Goal: Check status

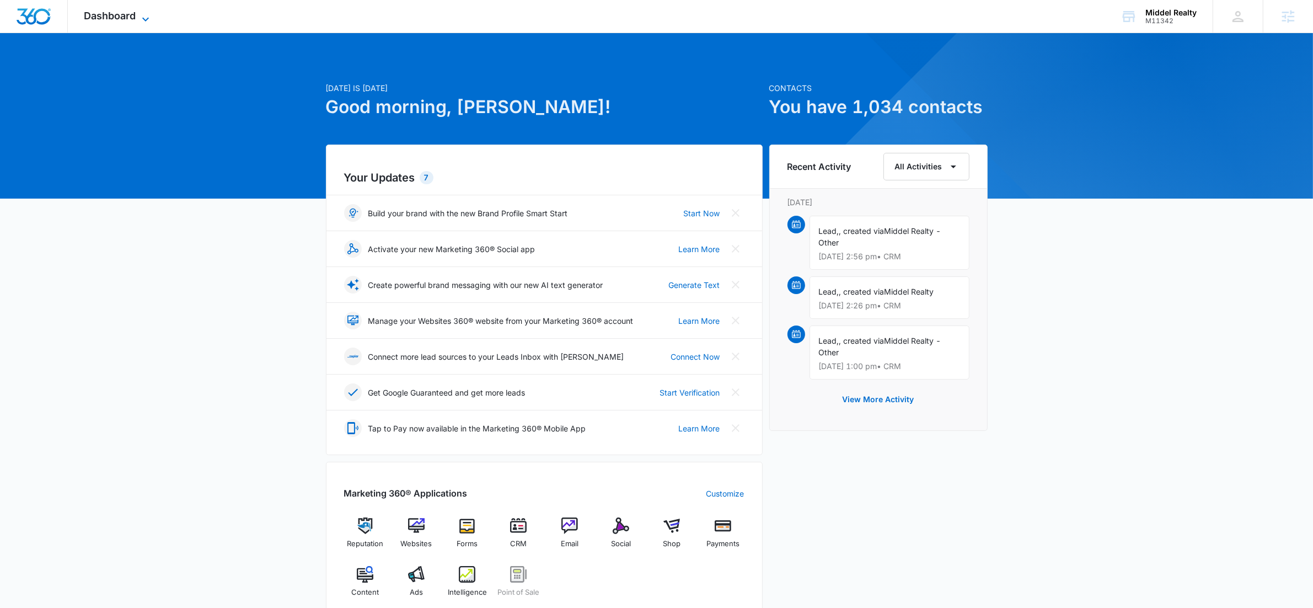
click at [149, 17] on icon at bounding box center [145, 19] width 13 height 13
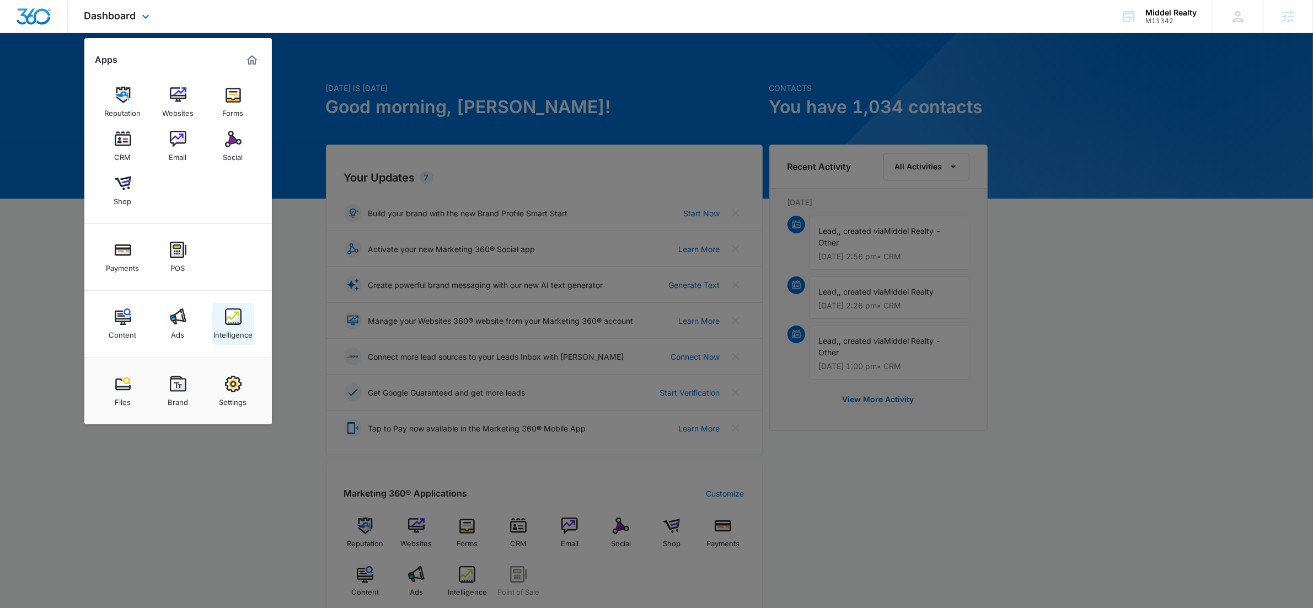
click at [221, 313] on link "Intelligence" at bounding box center [233, 324] width 42 height 42
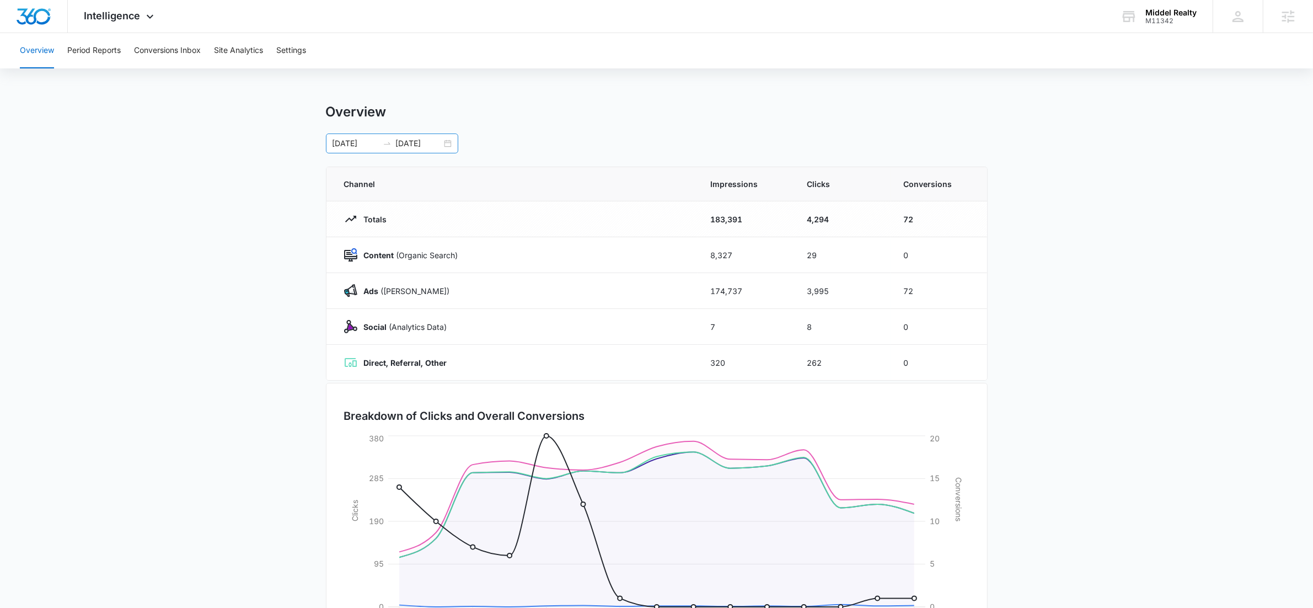
click at [450, 145] on div "[DATE] [DATE]" at bounding box center [392, 143] width 132 height 20
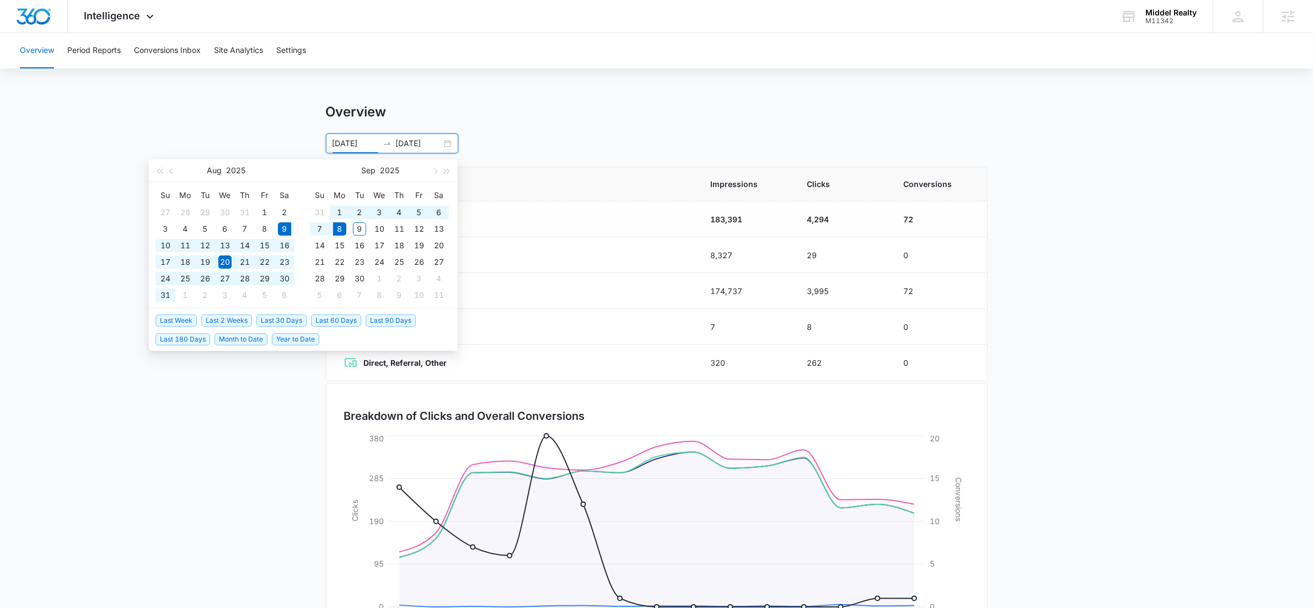
click at [280, 316] on span "Last 30 Days" at bounding box center [281, 320] width 50 height 12
type input "[DATE]"
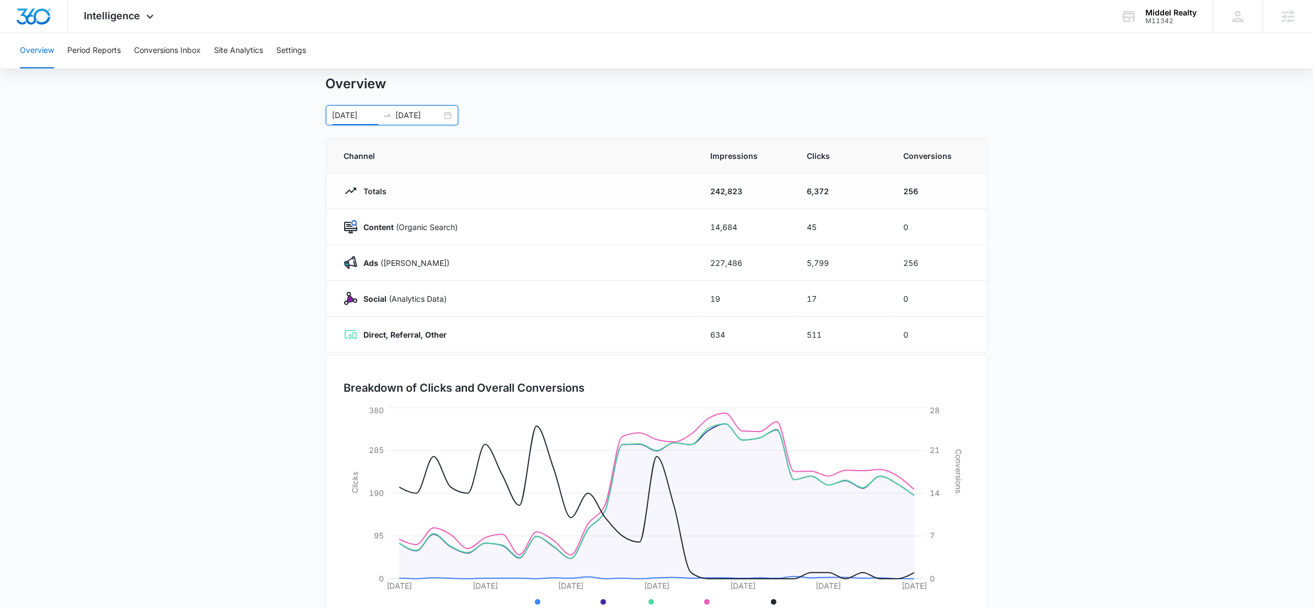
scroll to position [76, 0]
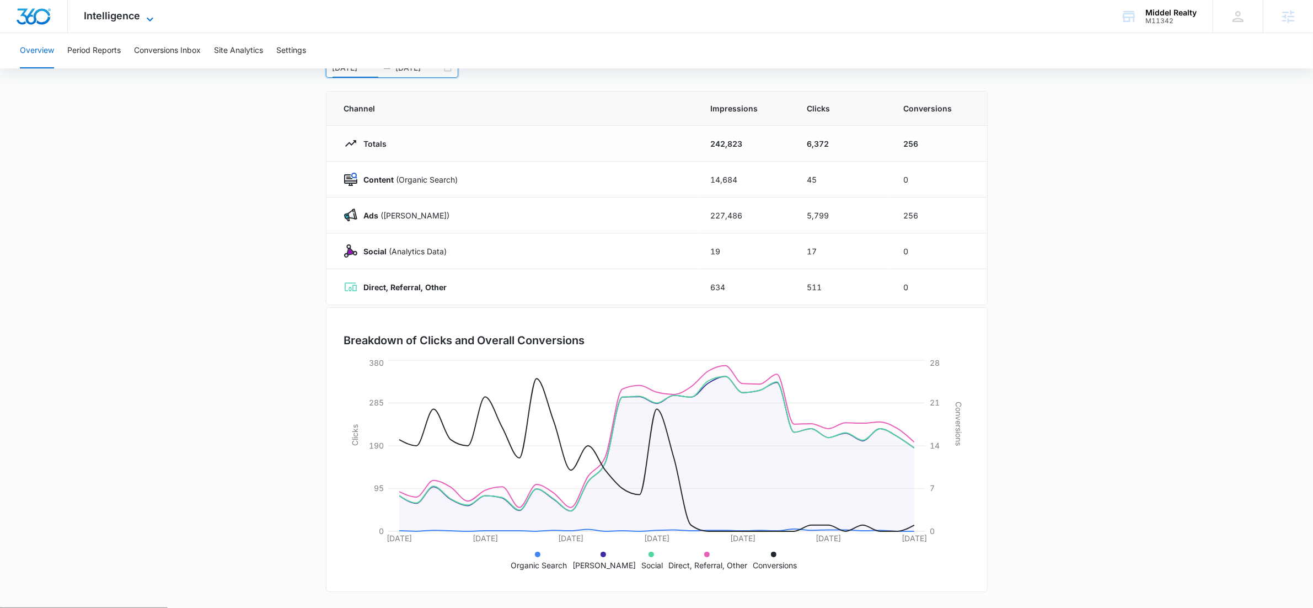
click at [148, 16] on icon at bounding box center [149, 19] width 13 height 13
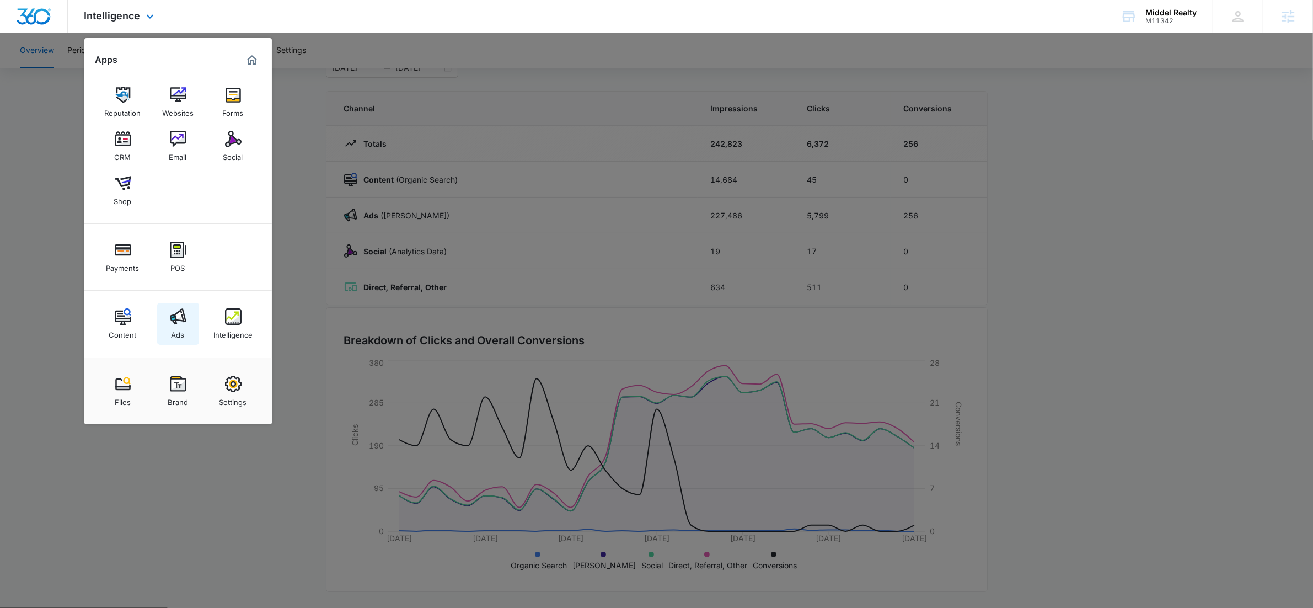
click at [176, 327] on div "Ads" at bounding box center [178, 332] width 13 height 14
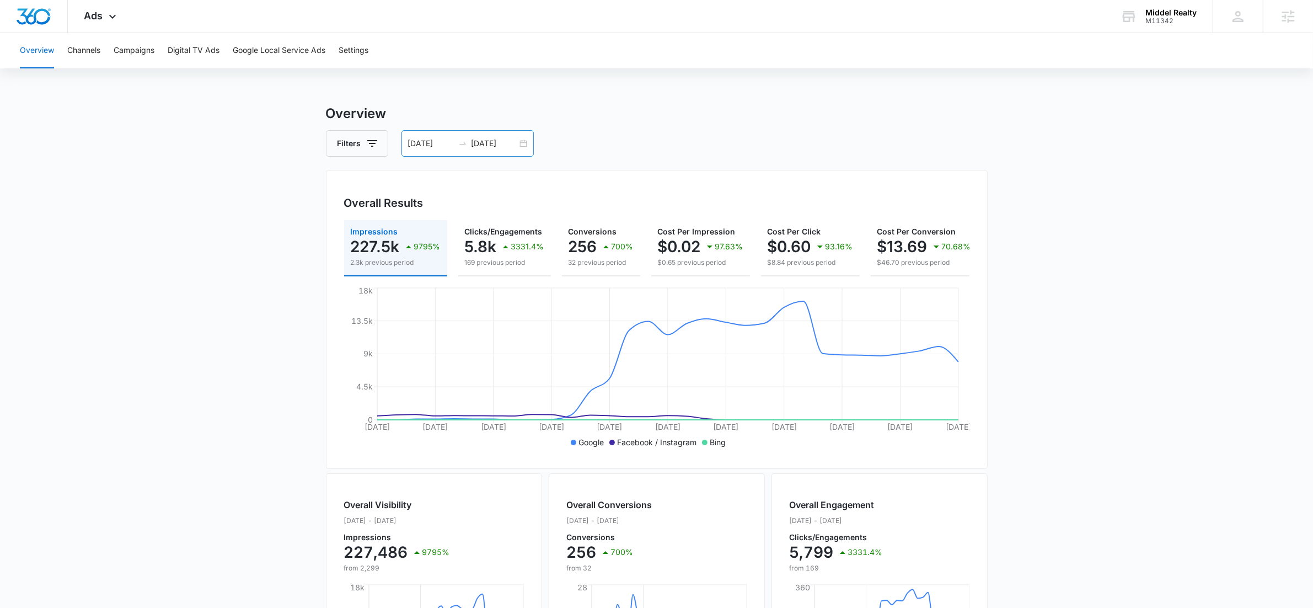
click at [525, 143] on div "[DATE] [DATE]" at bounding box center [468, 143] width 132 height 26
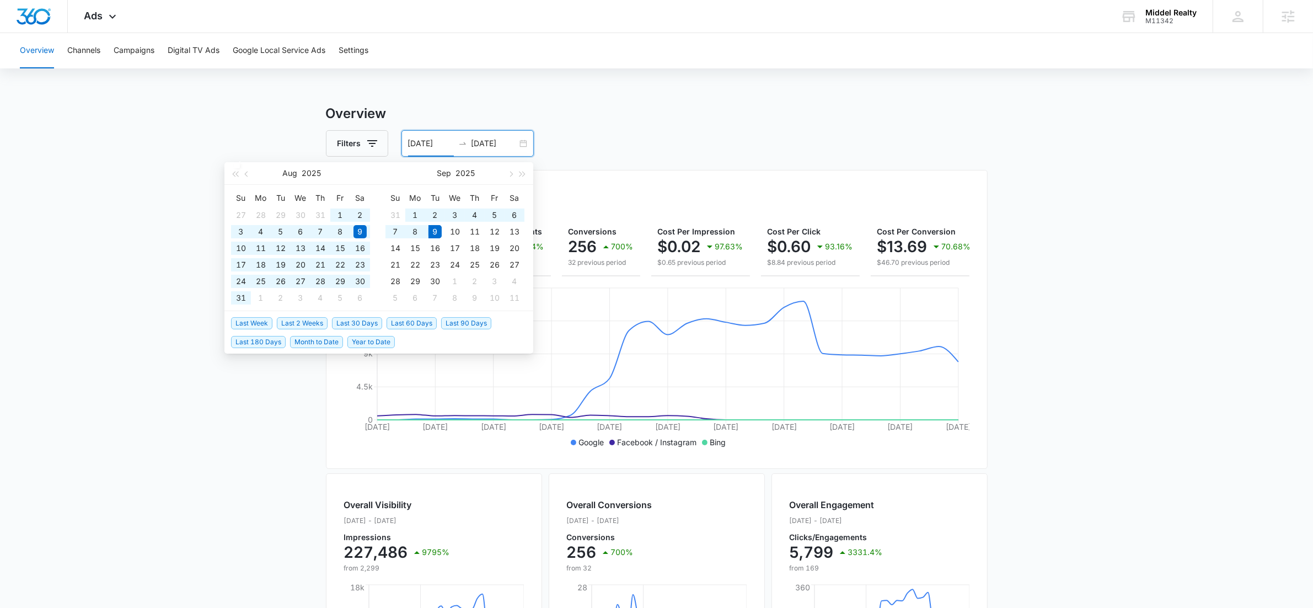
click at [414, 319] on span "Last 60 Days" at bounding box center [412, 323] width 50 height 12
type input "[DATE]"
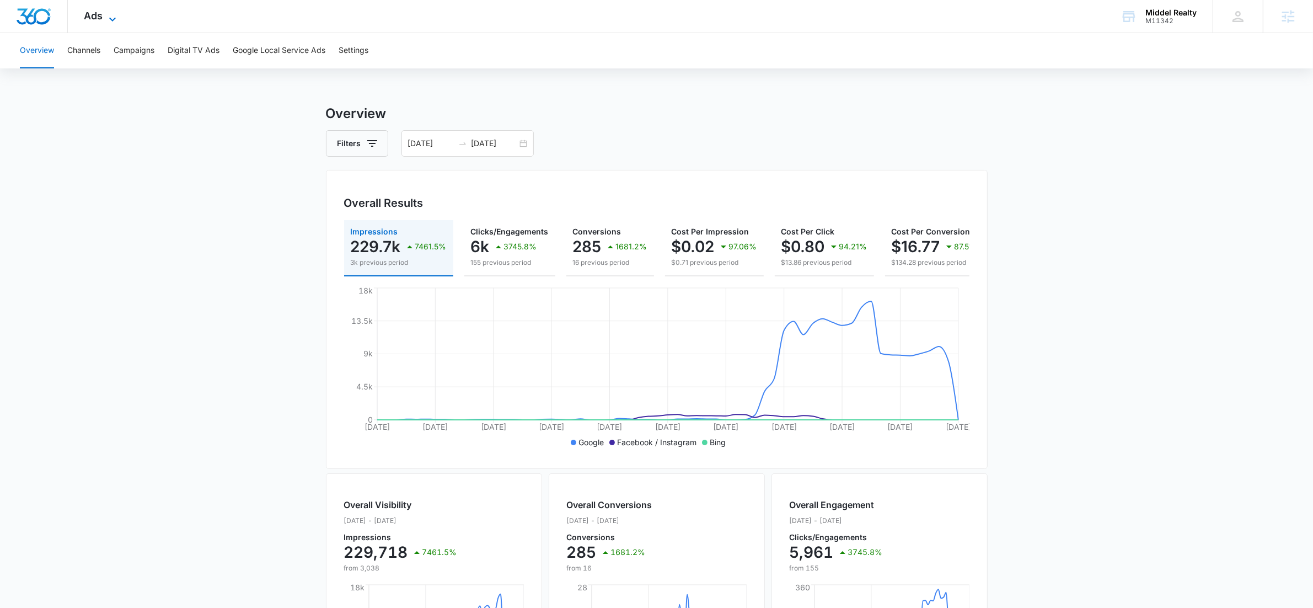
click at [114, 17] on icon at bounding box center [112, 19] width 13 height 13
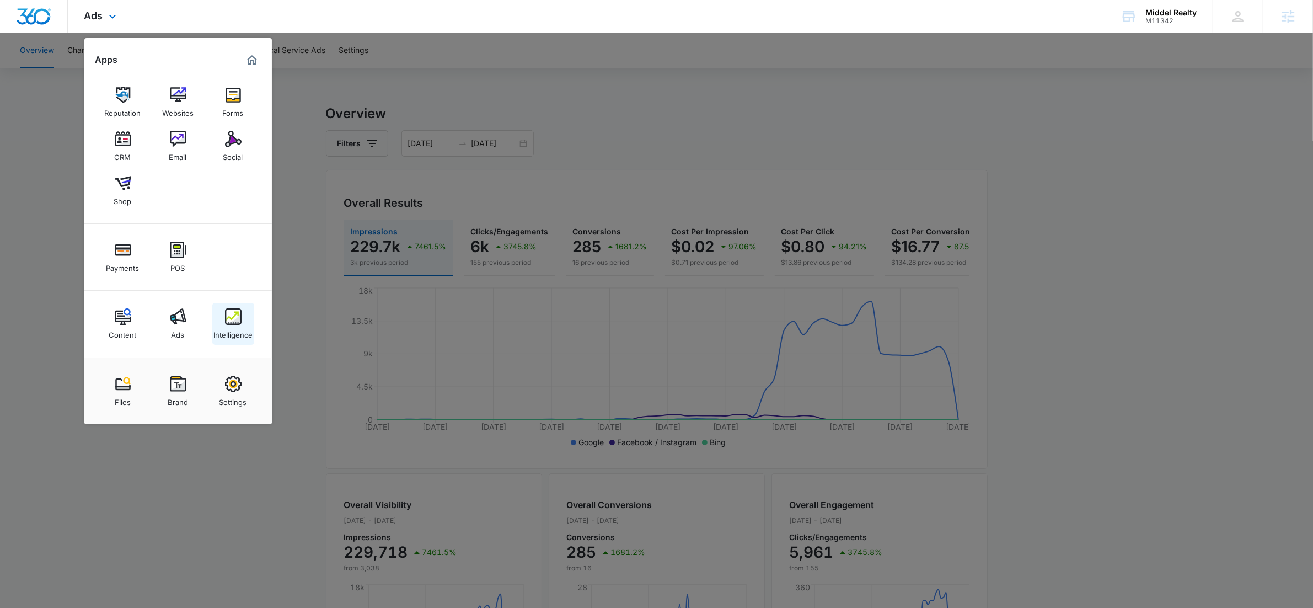
click at [237, 330] on div "Intelligence" at bounding box center [232, 332] width 39 height 14
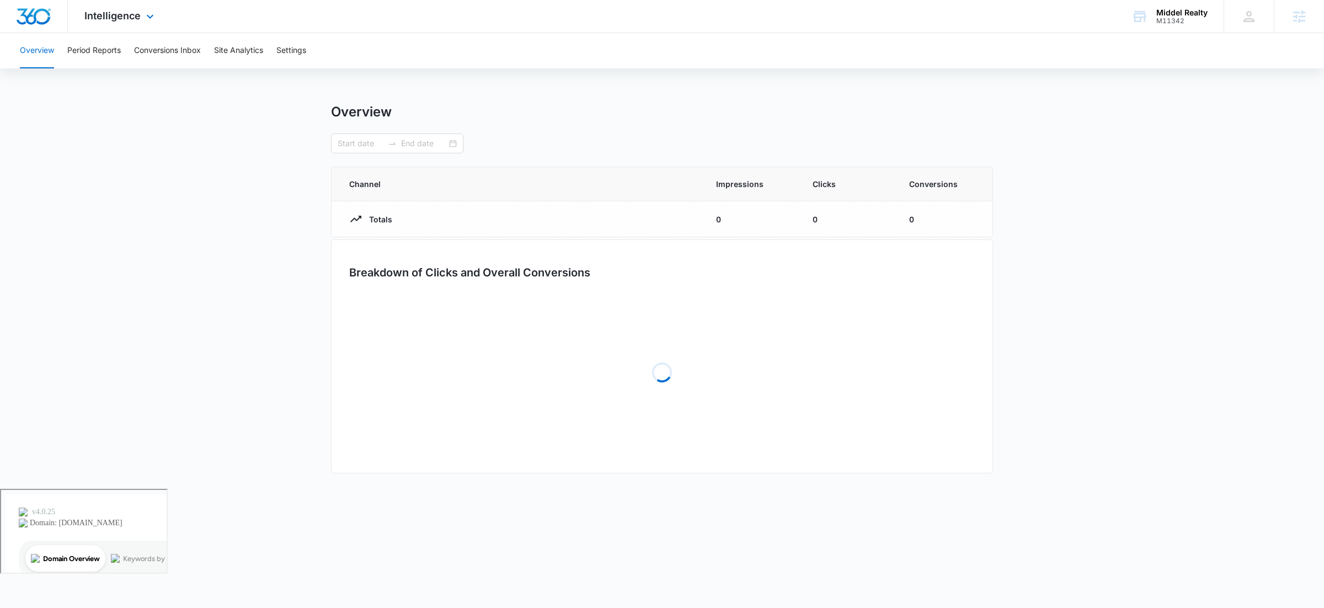
type input "[DATE]"
